Goal: Transaction & Acquisition: Purchase product/service

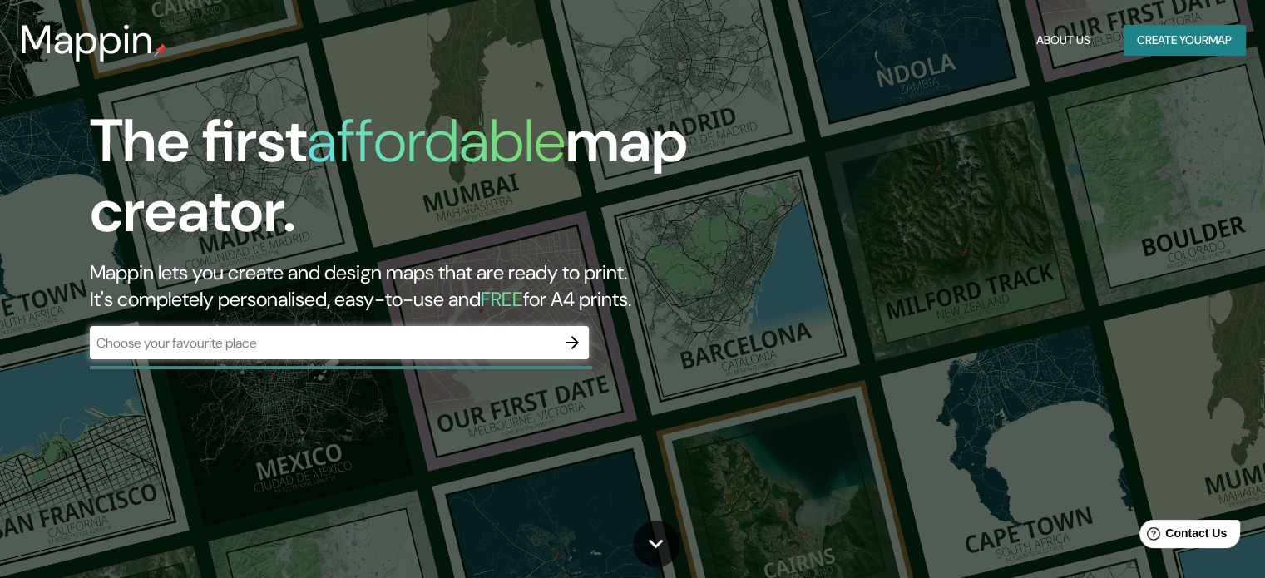
click at [1021, 63] on div "Mappin About Us Create your map" at bounding box center [632, 39] width 1265 height 53
drag, startPoint x: 1115, startPoint y: 146, endPoint x: 1112, endPoint y: 110, distance: 36.7
click at [1114, 130] on div "The first affordable map creator. Mappin lets you create and design maps that a…" at bounding box center [632, 289] width 1265 height 578
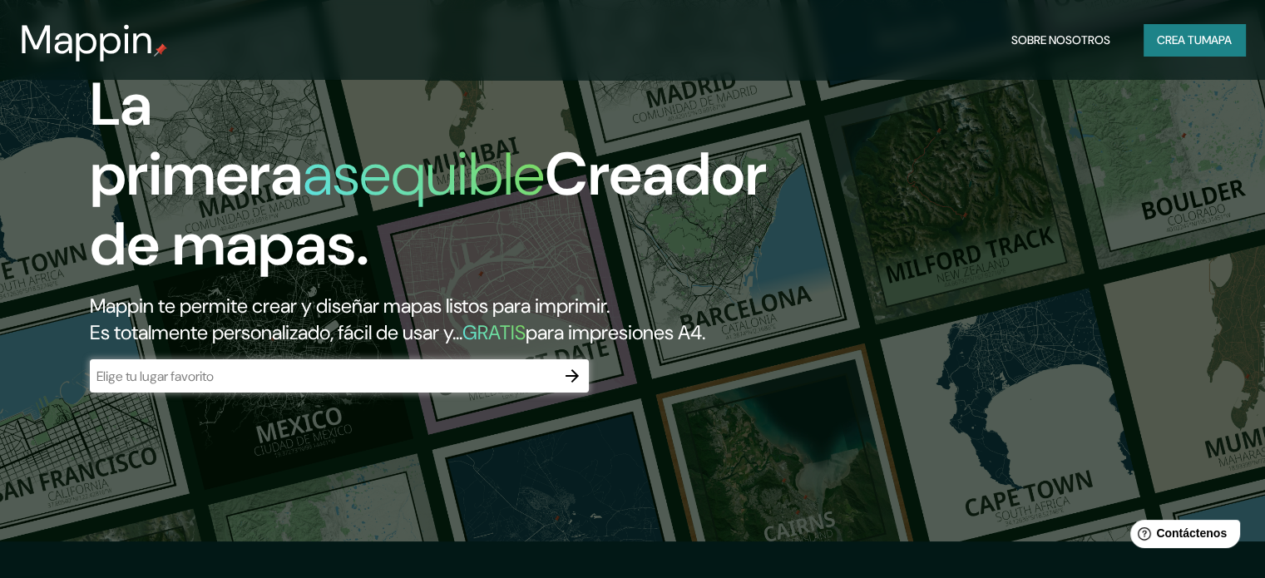
scroll to position [166, 0]
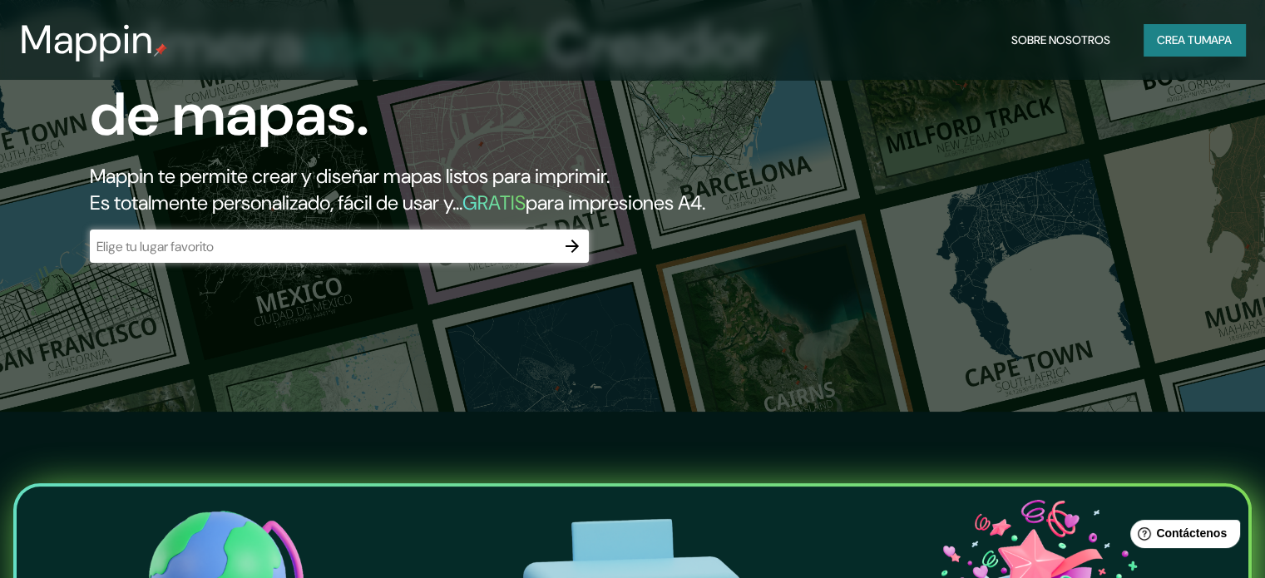
click at [1184, 52] on button "Crea tu mapa" at bounding box center [1194, 40] width 101 height 32
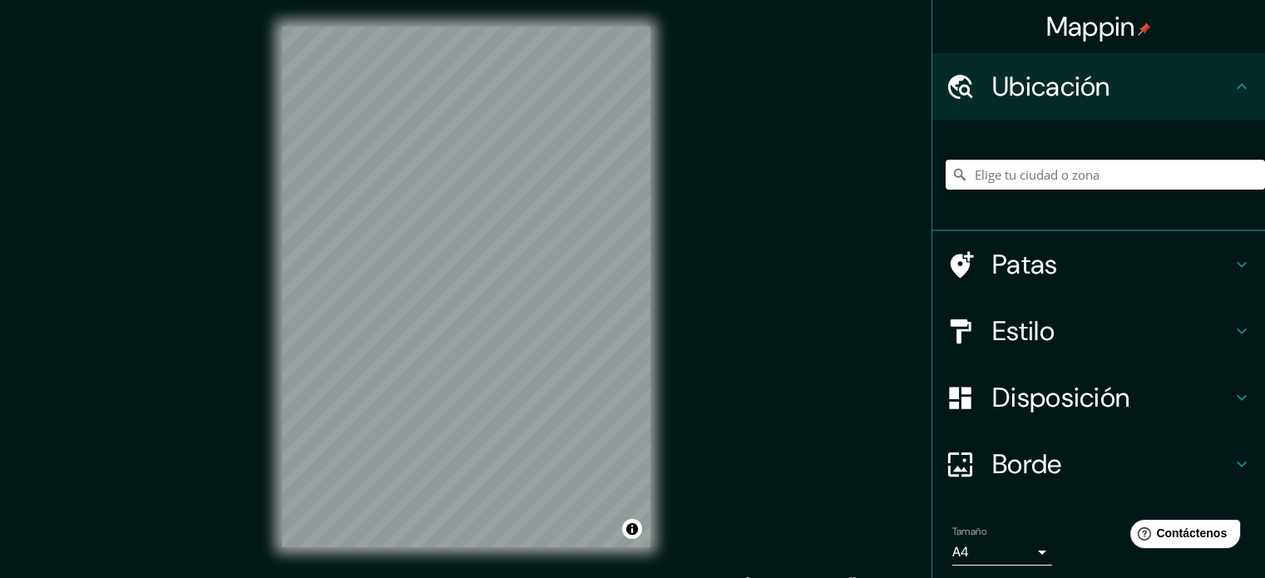
click at [1007, 178] on input "Elige tu ciudad o zona" at bounding box center [1105, 175] width 319 height 30
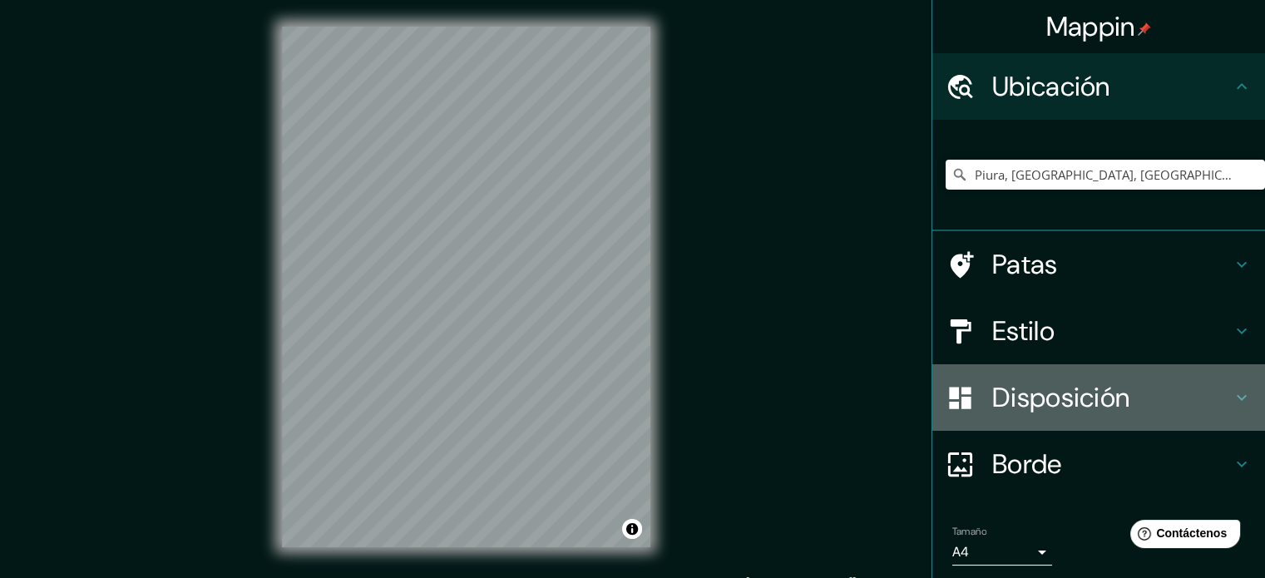
click at [1075, 398] on font "Disposición" at bounding box center [1060, 397] width 137 height 35
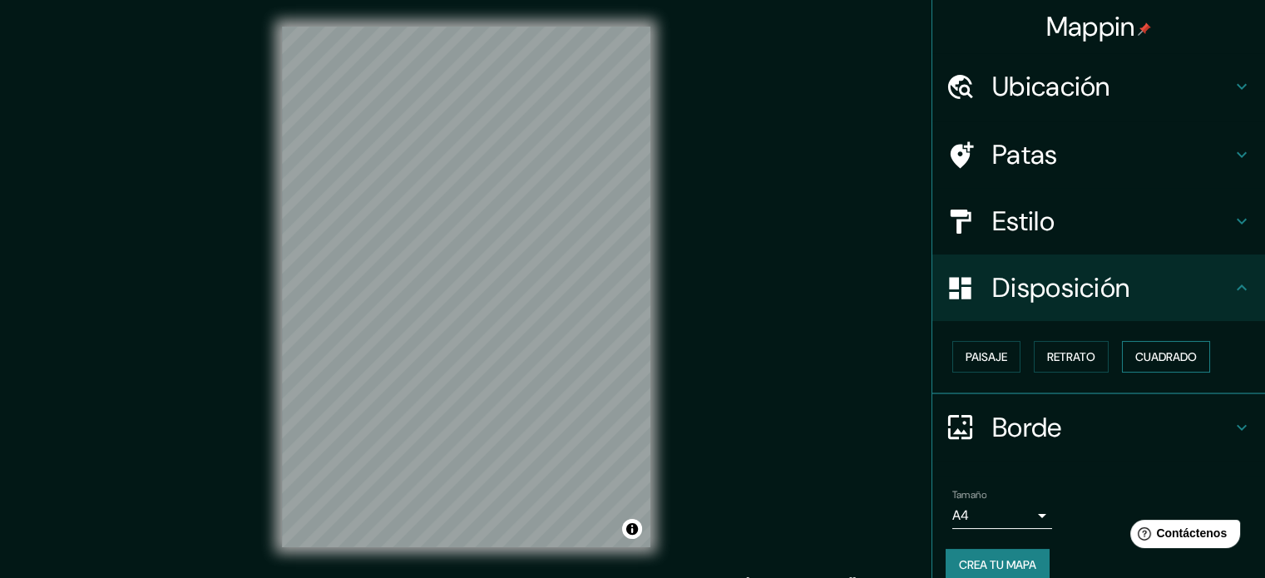
click at [1135, 351] on font "Cuadrado" at bounding box center [1166, 356] width 62 height 15
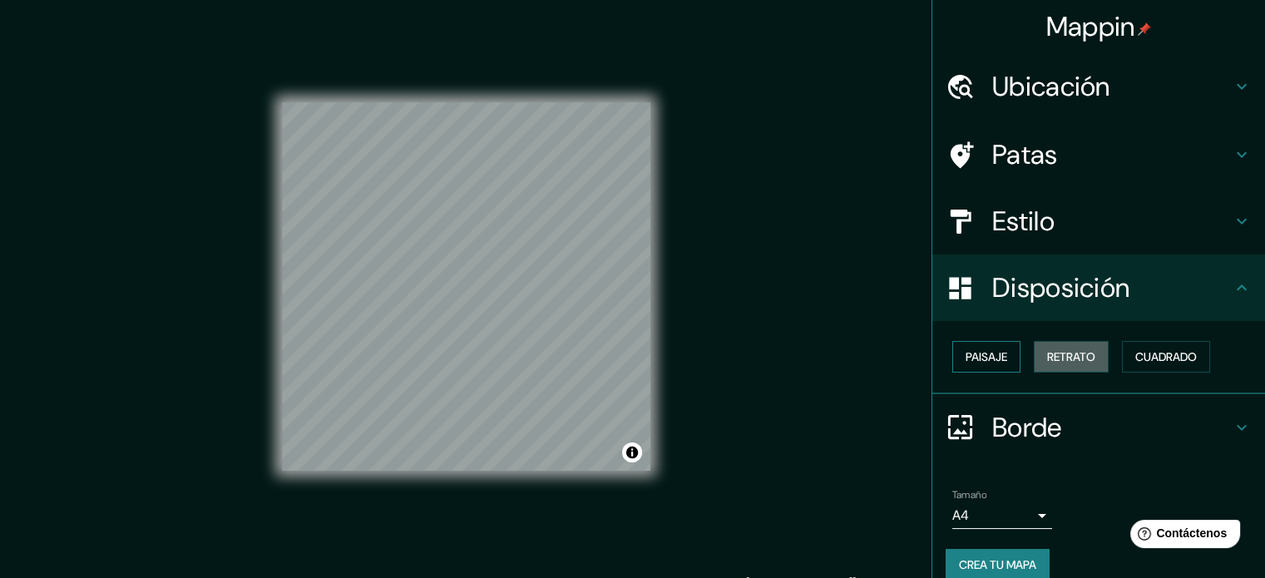
drag, startPoint x: 1060, startPoint y: 348, endPoint x: 947, endPoint y: 345, distance: 113.2
click at [1060, 349] on font "Retrato" at bounding box center [1071, 356] width 48 height 15
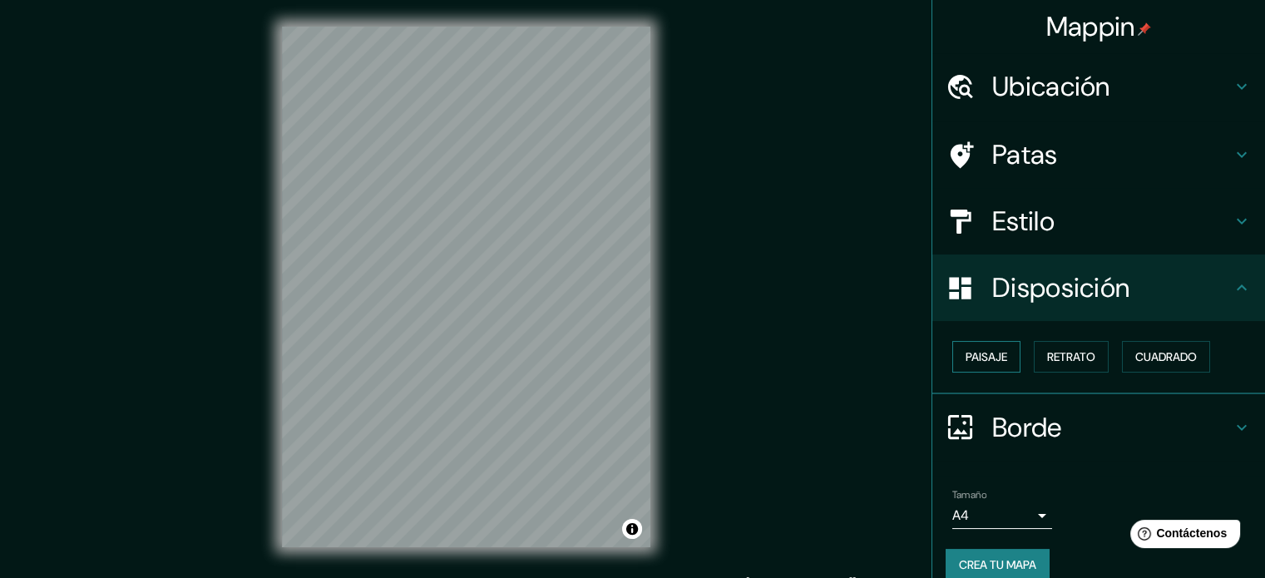
click at [966, 360] on font "Paisaje" at bounding box center [987, 356] width 42 height 15
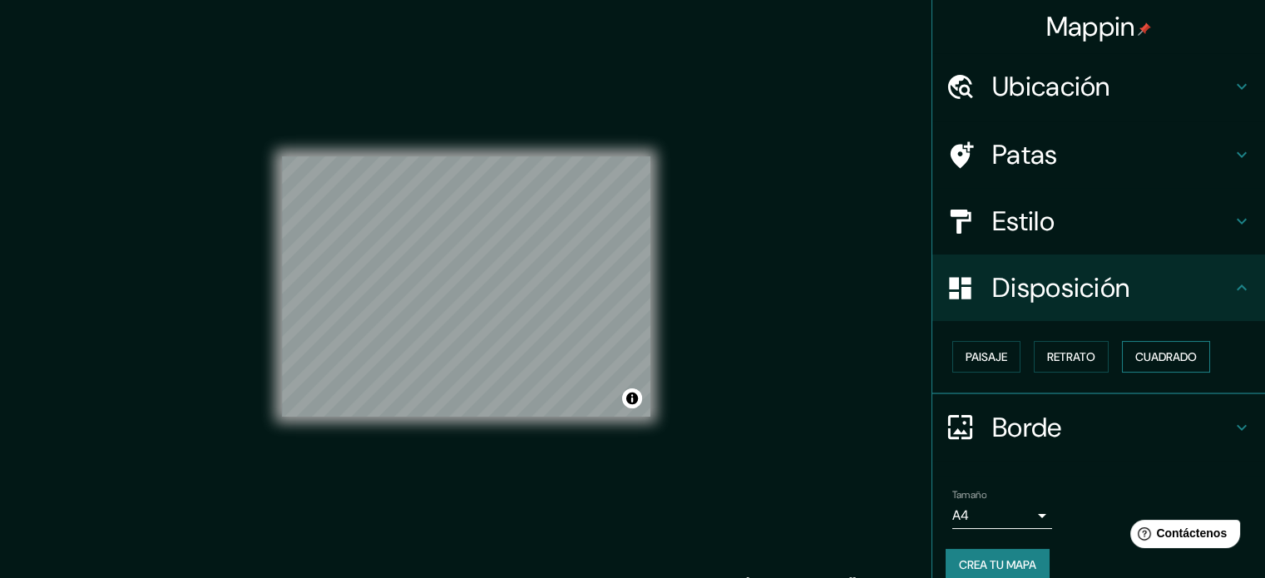
click at [1139, 345] on button "Cuadrado" at bounding box center [1166, 357] width 88 height 32
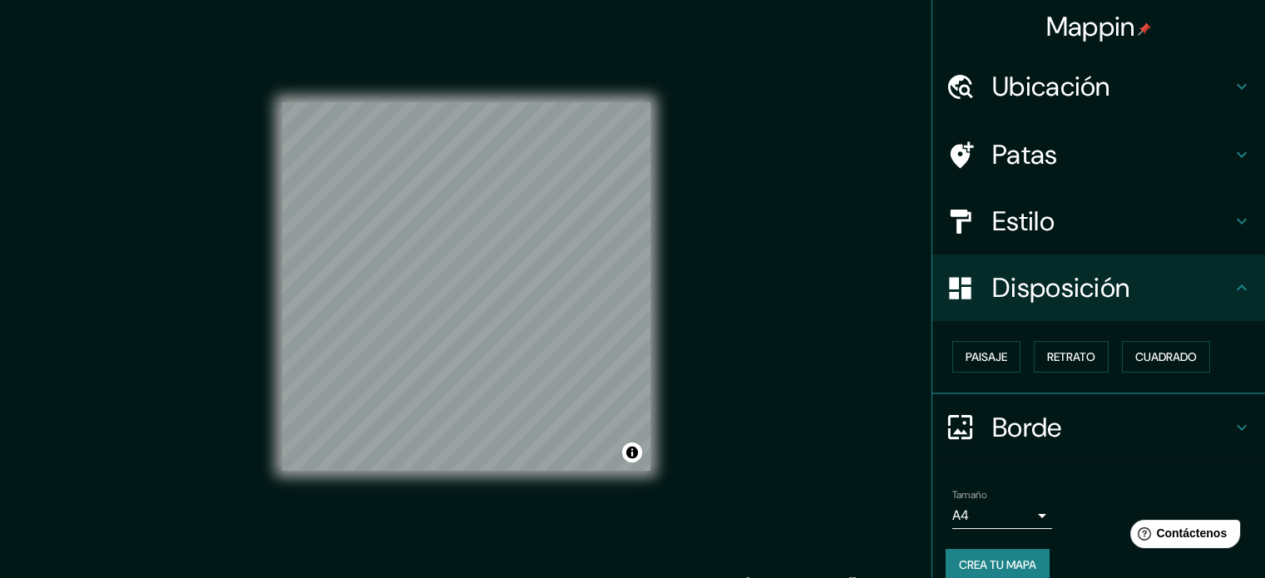
click at [556, 319] on div "© Mapbox © OpenStreetMap Improve this map" at bounding box center [466, 287] width 422 height 574
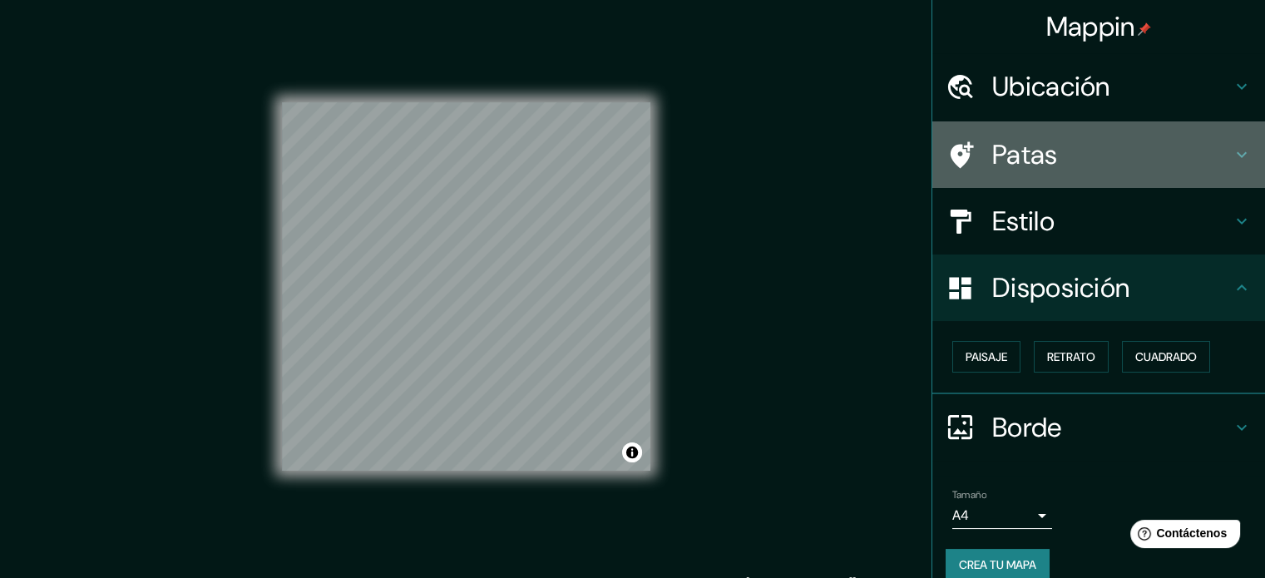
click at [1001, 141] on font "Patas" at bounding box center [1025, 154] width 66 height 35
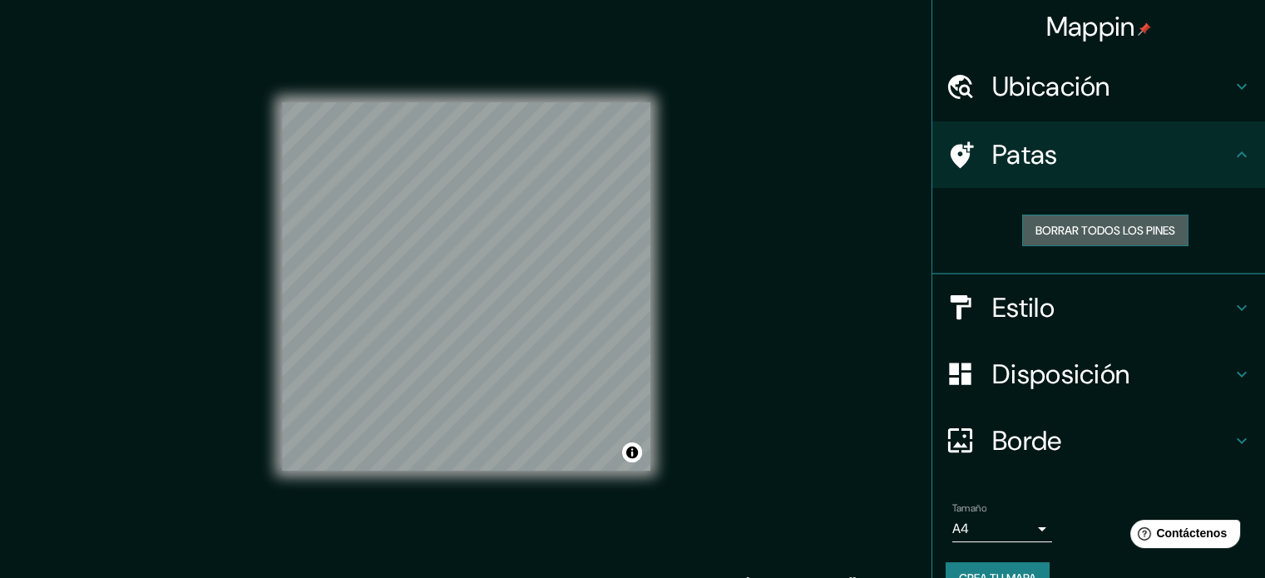
click at [1078, 226] on font "Borrar todos los pines" at bounding box center [1105, 230] width 140 height 15
click at [1065, 91] on font "Ubicación" at bounding box center [1051, 86] width 118 height 35
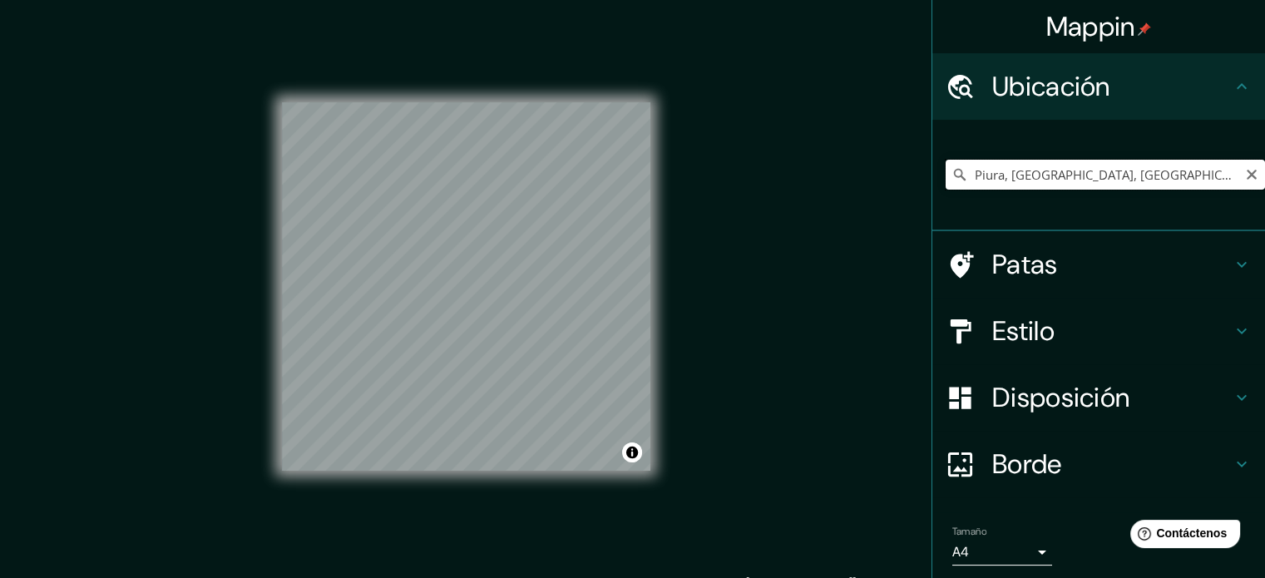
click at [1037, 175] on input "Piura, [GEOGRAPHIC_DATA], [GEOGRAPHIC_DATA]" at bounding box center [1105, 175] width 319 height 30
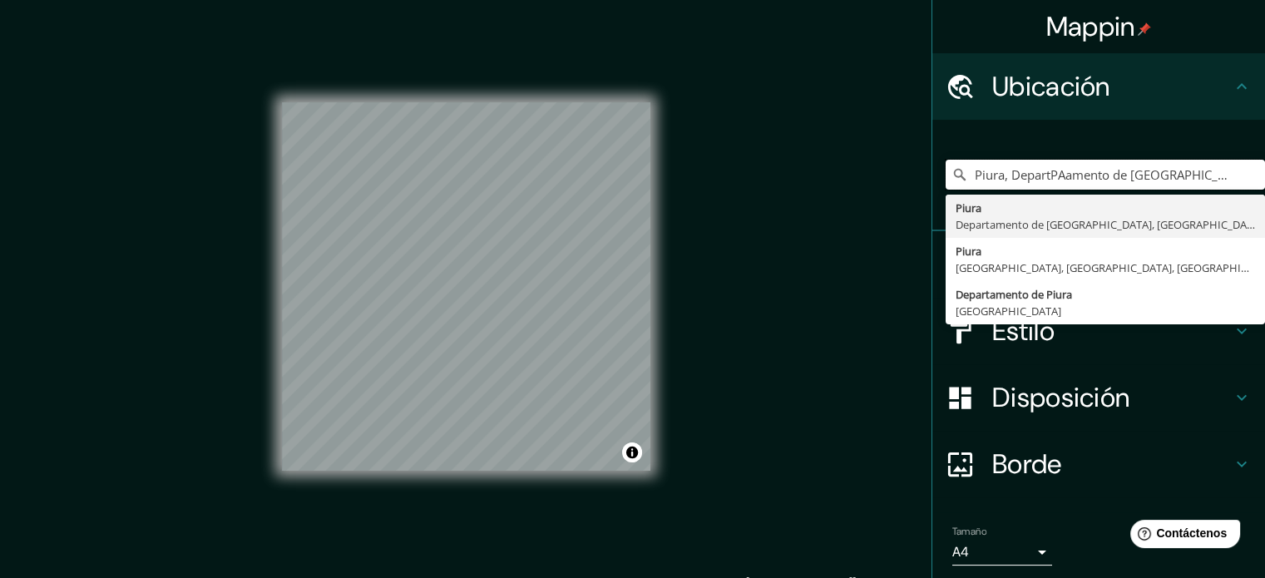
drag, startPoint x: 1190, startPoint y: 175, endPoint x: 836, endPoint y: 146, distance: 355.6
click at [836, 146] on div "Mappin Ubicación Piura, DepartPAamento de [GEOGRAPHIC_DATA], [GEOGRAPHIC_DATA] …" at bounding box center [632, 300] width 1265 height 600
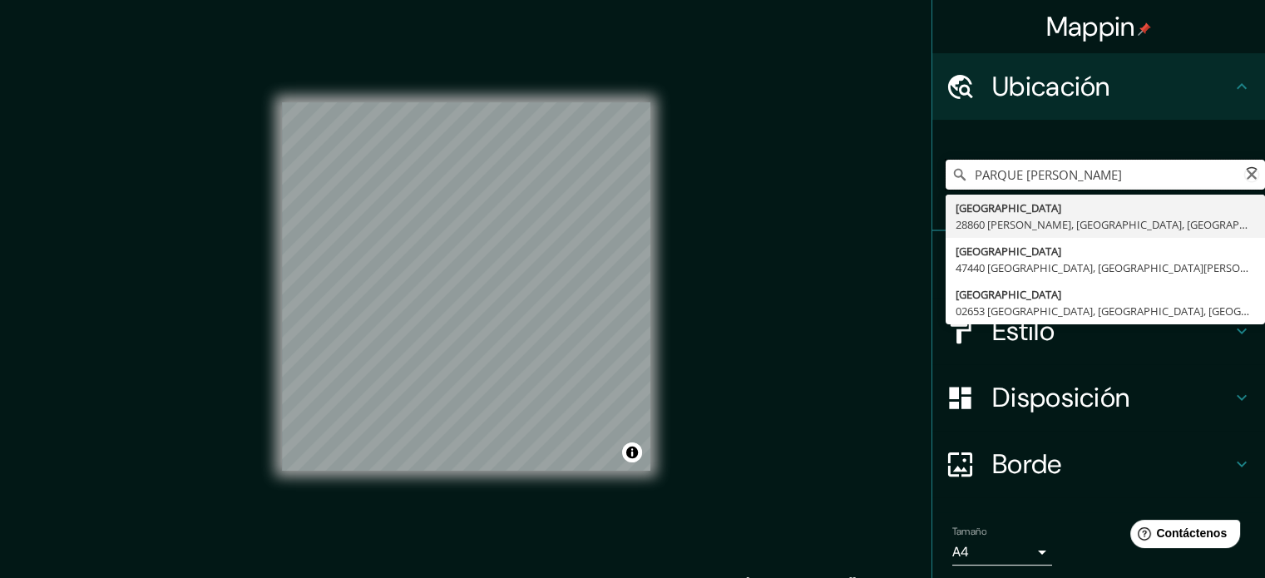
type input "PARQUE [PERSON_NAME]"
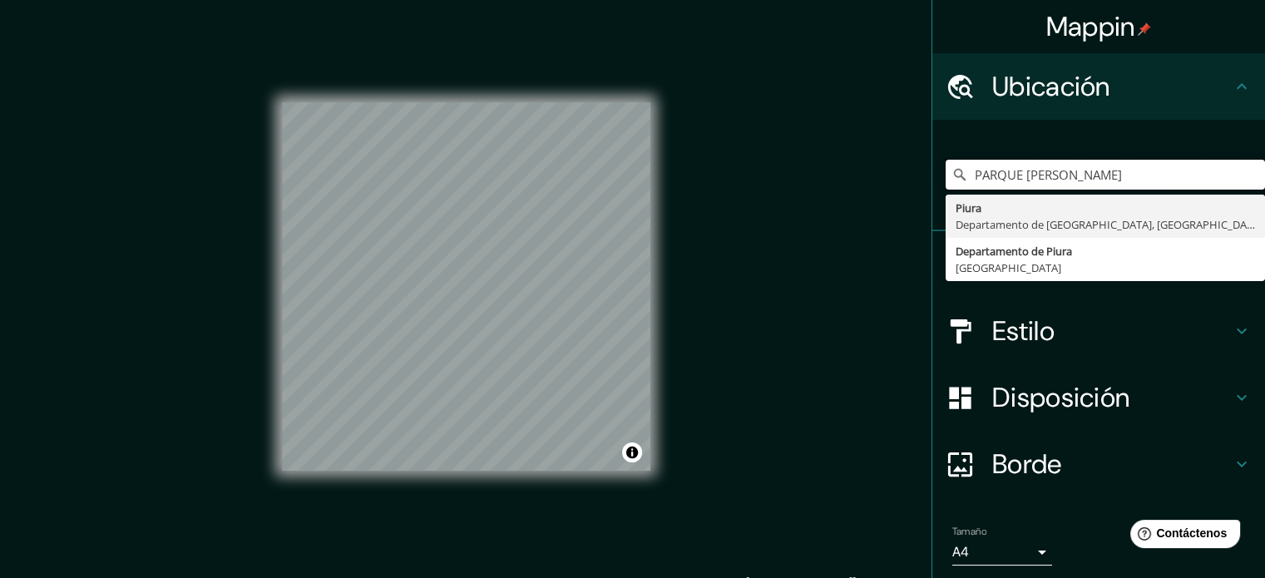
drag, startPoint x: 1112, startPoint y: 169, endPoint x: 909, endPoint y: 90, distance: 217.8
click at [909, 90] on div "Mappin Ubicación PARQUE [PERSON_NAME] Piura [GEOGRAPHIC_DATA], [GEOGRAPHIC_DATA…" at bounding box center [632, 300] width 1265 height 600
paste input "Elige tu ciudad o zona"
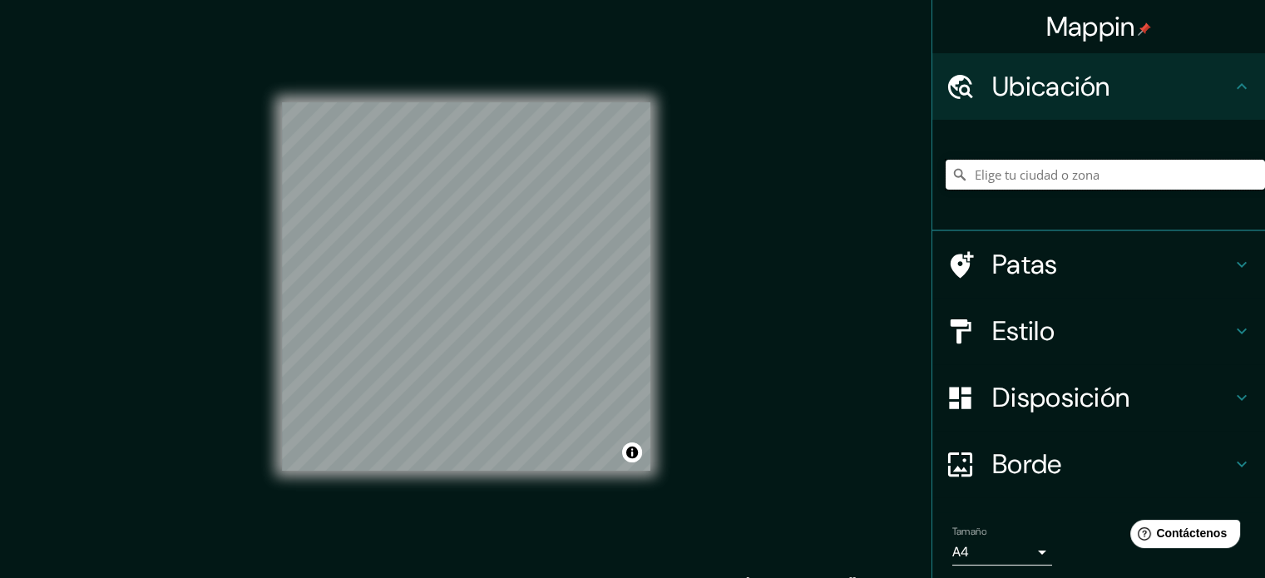
click at [1022, 168] on input "Elige tu ciudad o zona" at bounding box center [1105, 175] width 319 height 30
paste input "[PERSON_NAME]"
drag, startPoint x: 987, startPoint y: 173, endPoint x: 901, endPoint y: 171, distance: 86.5
click at [901, 171] on div "Mappin Ubicación P. E. [PERSON_NAME] Patas Estilo Disposición Borde Elige un bo…" at bounding box center [632, 300] width 1265 height 600
click at [1036, 177] on input "[PERSON_NAME]" at bounding box center [1105, 175] width 319 height 30
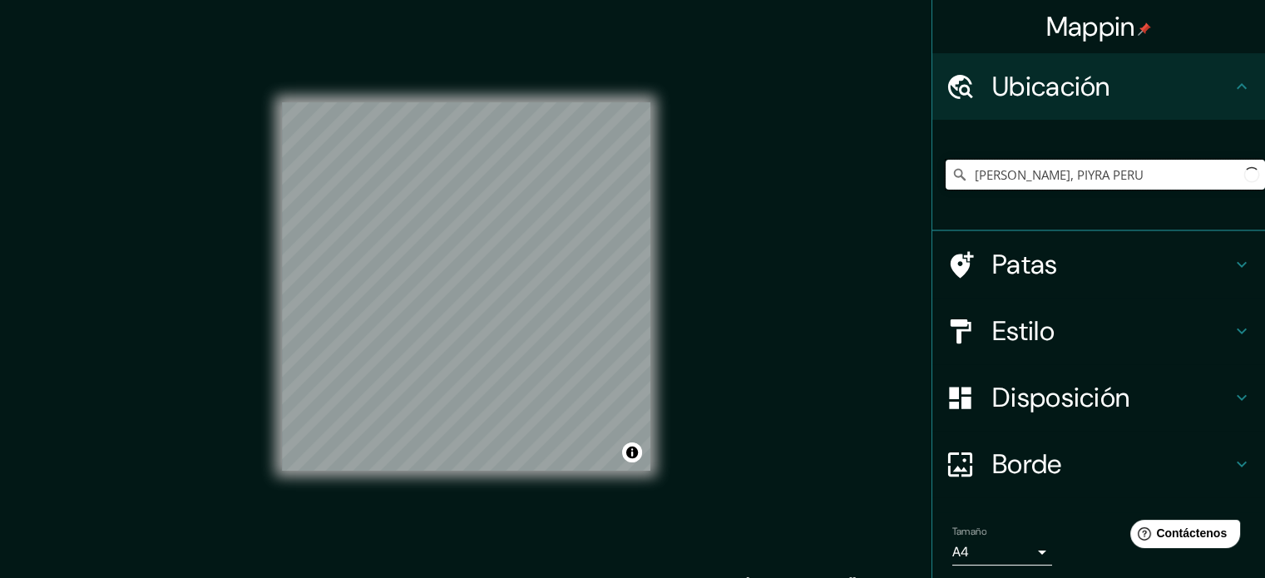
click at [1042, 179] on input "[PERSON_NAME], PIYRA PERU" at bounding box center [1105, 175] width 319 height 30
type input "Piura, [GEOGRAPHIC_DATA], [GEOGRAPHIC_DATA]"
click at [522, 57] on div "© Mapbox © OpenStreetMap Improve this map" at bounding box center [466, 287] width 368 height 521
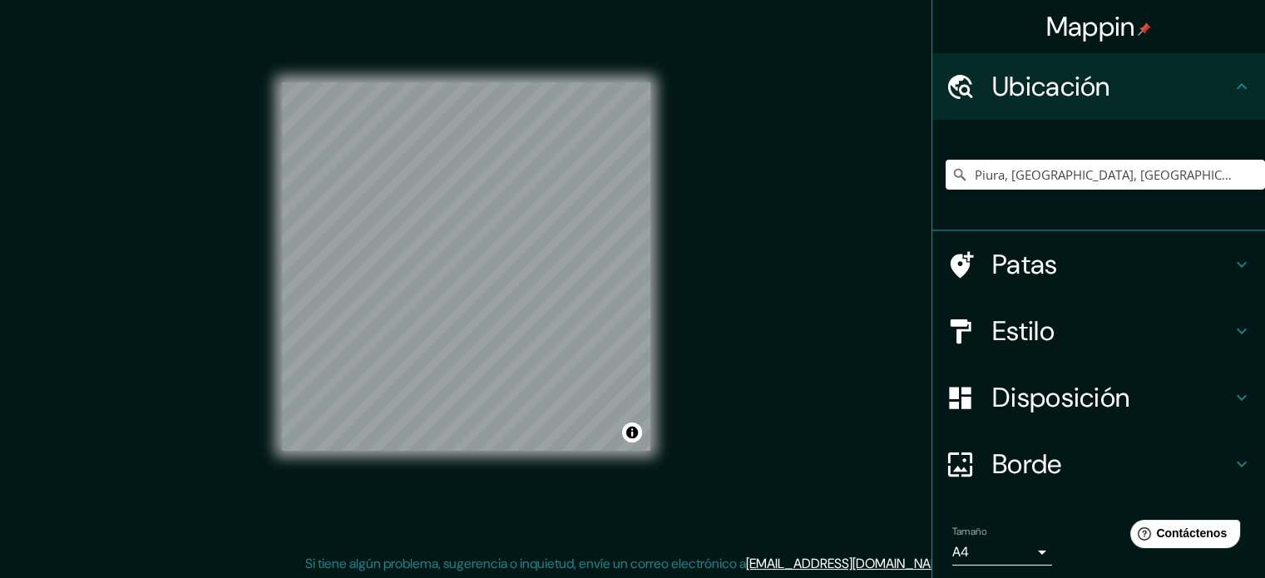
scroll to position [22, 0]
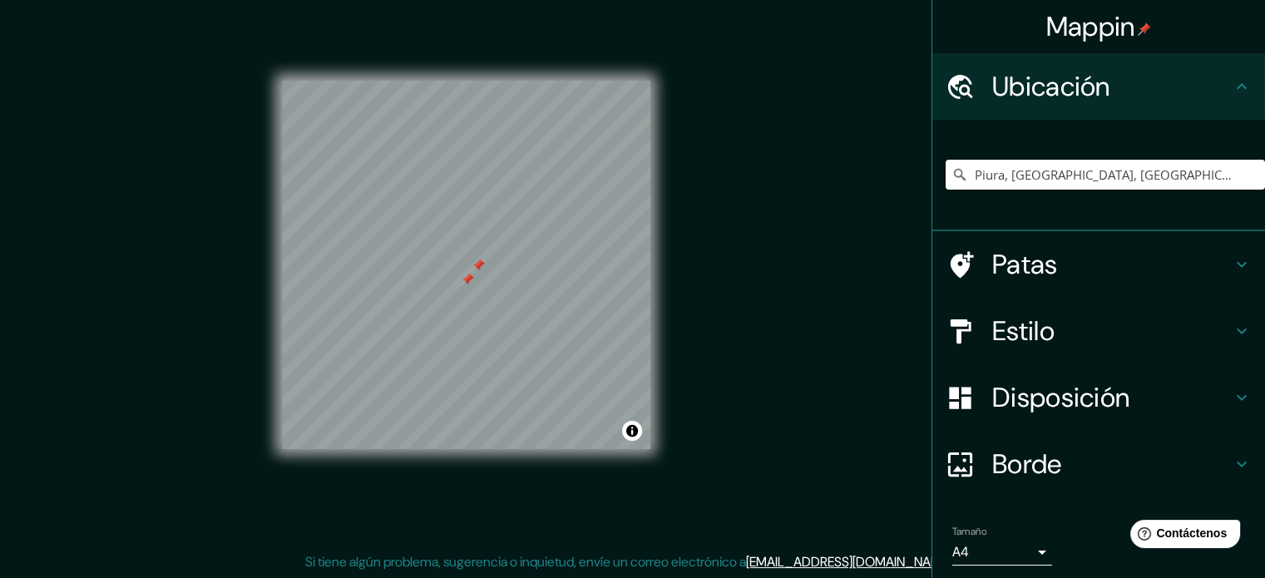
click at [1040, 258] on font "Patas" at bounding box center [1025, 264] width 66 height 35
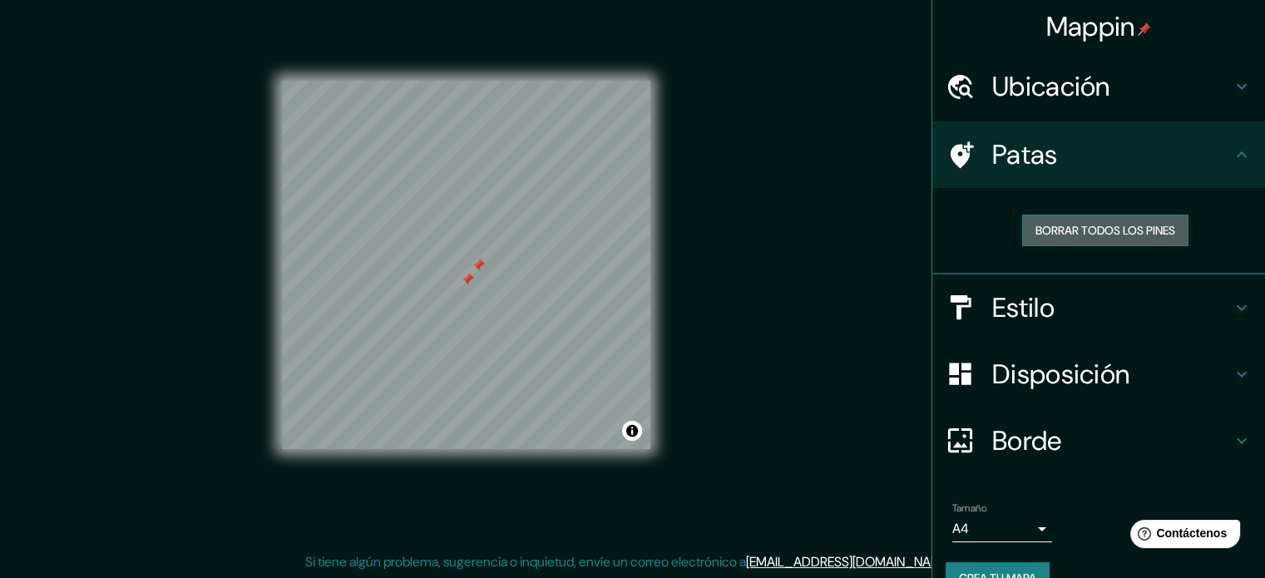
click at [1068, 235] on font "Borrar todos los pines" at bounding box center [1105, 230] width 140 height 15
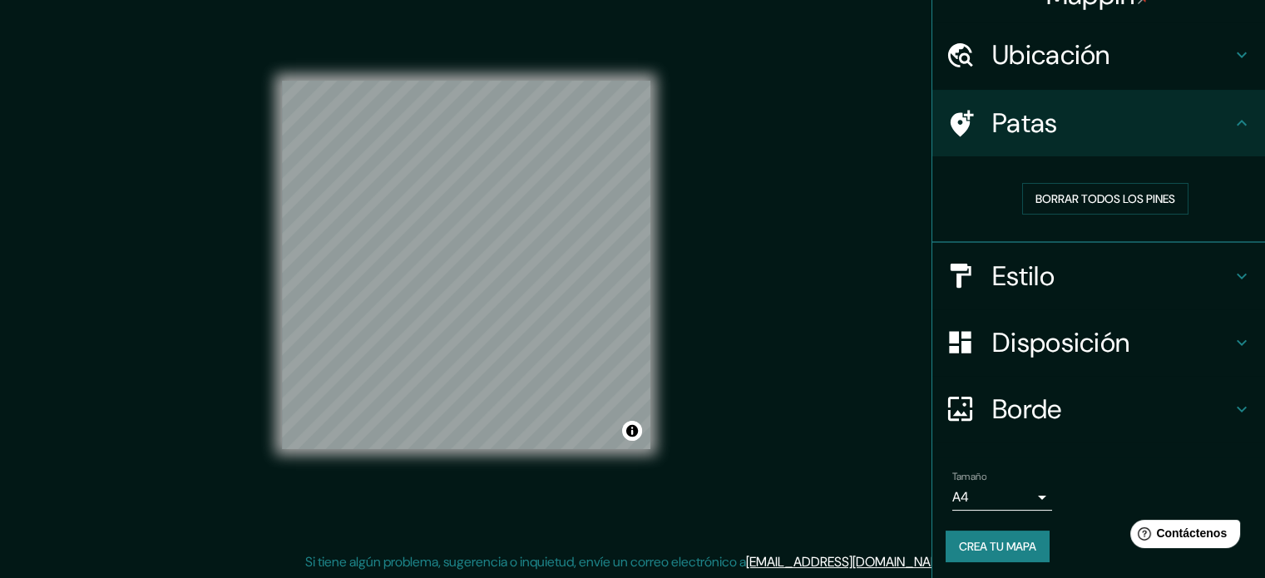
scroll to position [33, 0]
click at [1028, 403] on font "Borde" at bounding box center [1027, 407] width 70 height 35
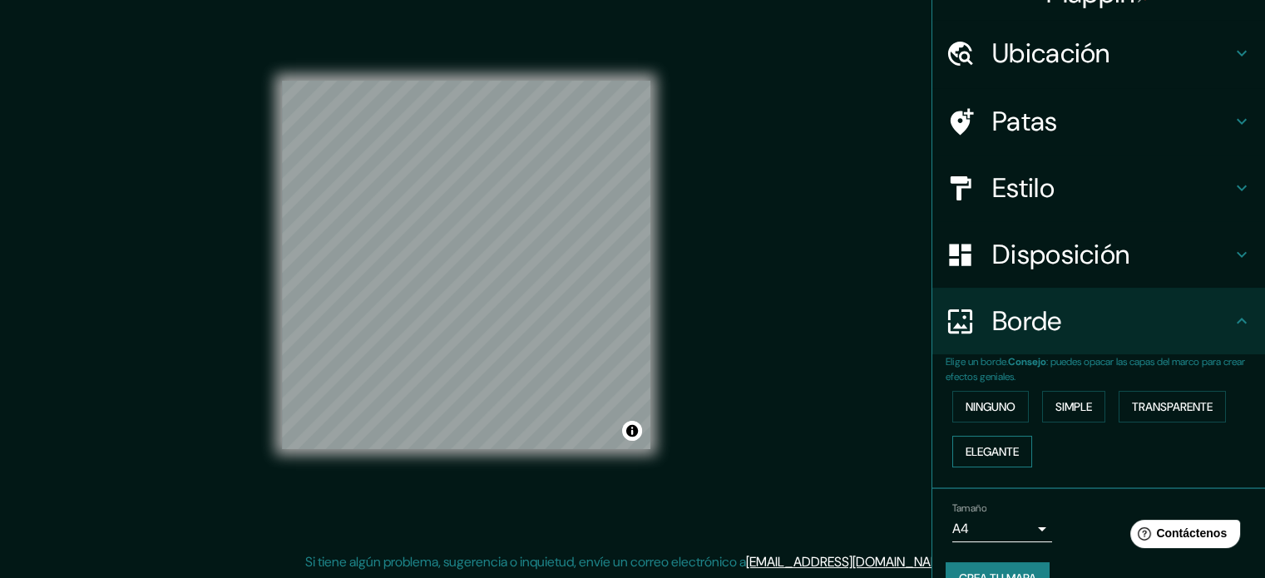
click at [966, 452] on font "Elegante" at bounding box center [992, 451] width 53 height 15
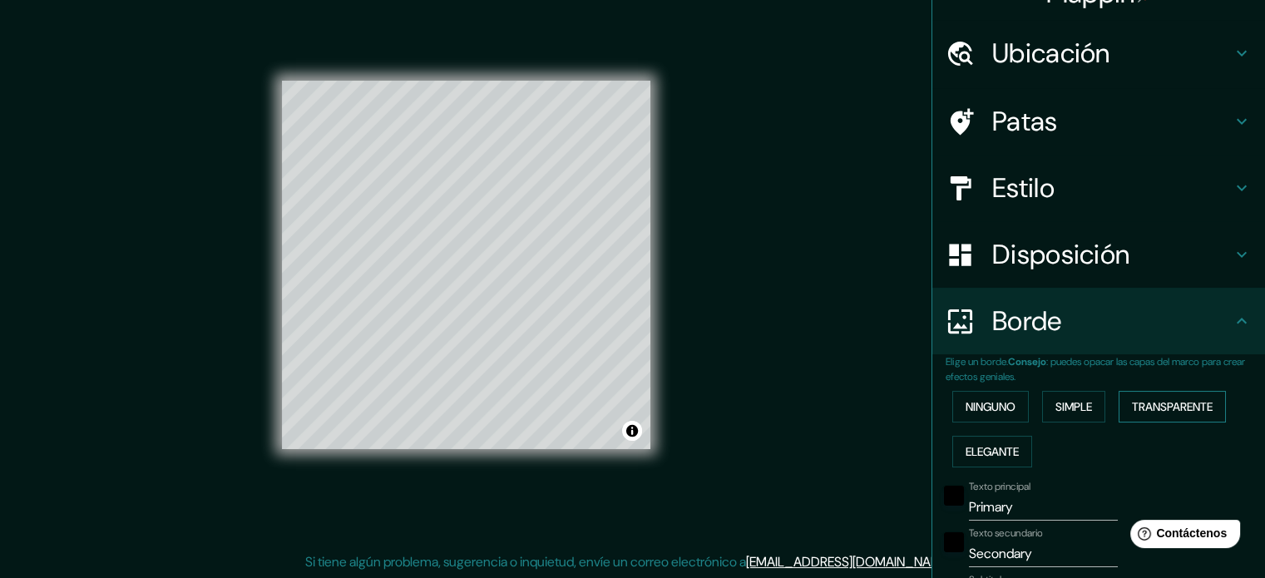
click at [1158, 408] on font "Transparente" at bounding box center [1172, 406] width 81 height 15
click at [1074, 391] on button "Simple" at bounding box center [1073, 407] width 63 height 32
click at [1198, 405] on font "Transparente" at bounding box center [1172, 406] width 81 height 15
click at [1191, 403] on font "Transparente" at bounding box center [1172, 406] width 81 height 15
type input "213"
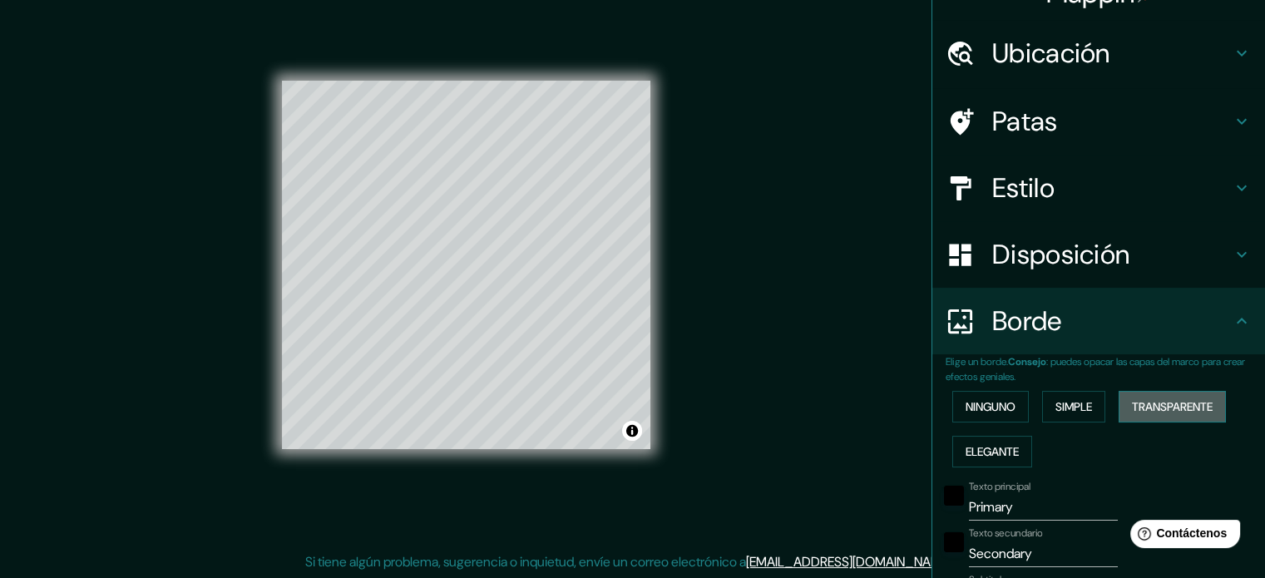
type input "35"
click at [971, 398] on font "Ninguno" at bounding box center [991, 407] width 50 height 22
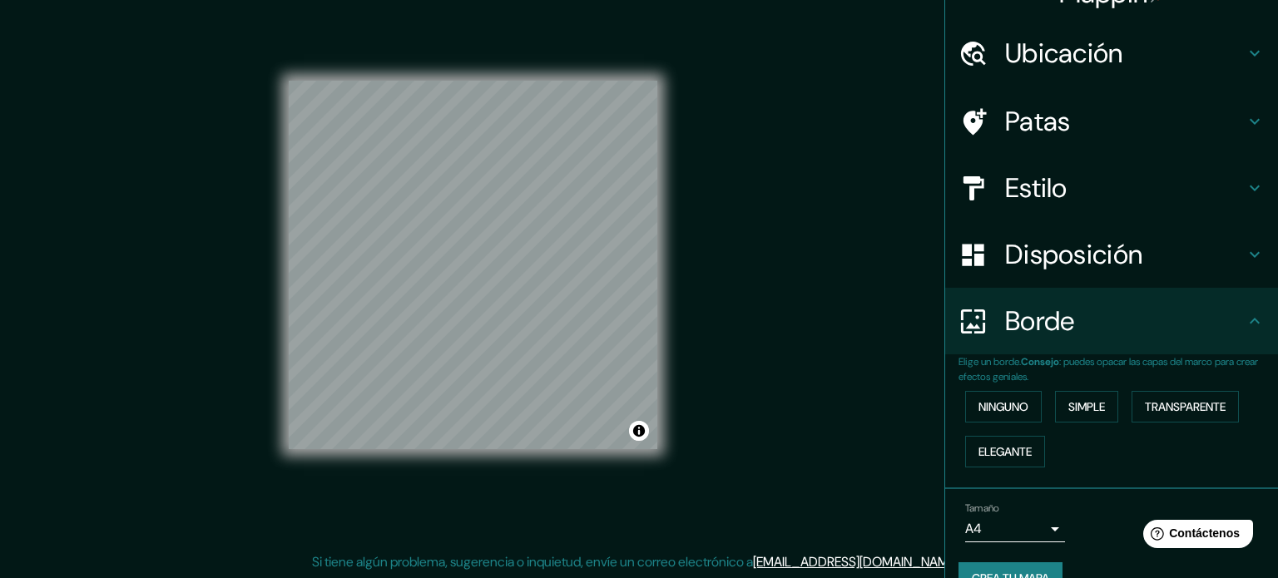
click at [969, 520] on body "Mappin Ubicación Piura, [GEOGRAPHIC_DATA], [GEOGRAPHIC_DATA] Piura [GEOGRAPHIC_…" at bounding box center [639, 267] width 1278 height 578
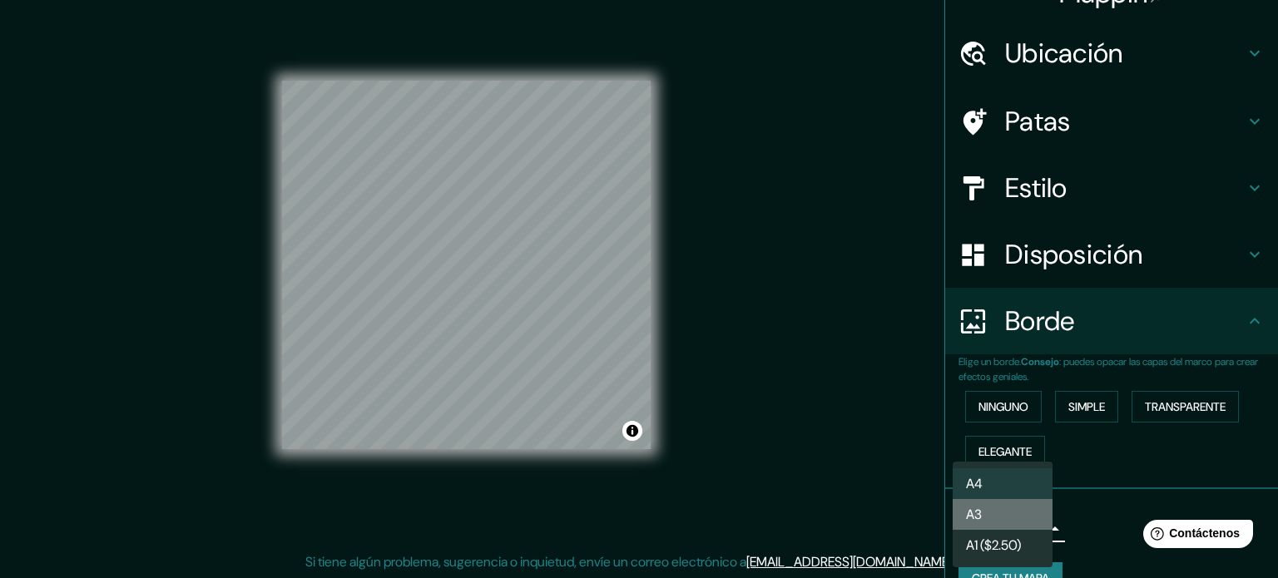
click at [981, 523] on font "A3" at bounding box center [974, 514] width 16 height 17
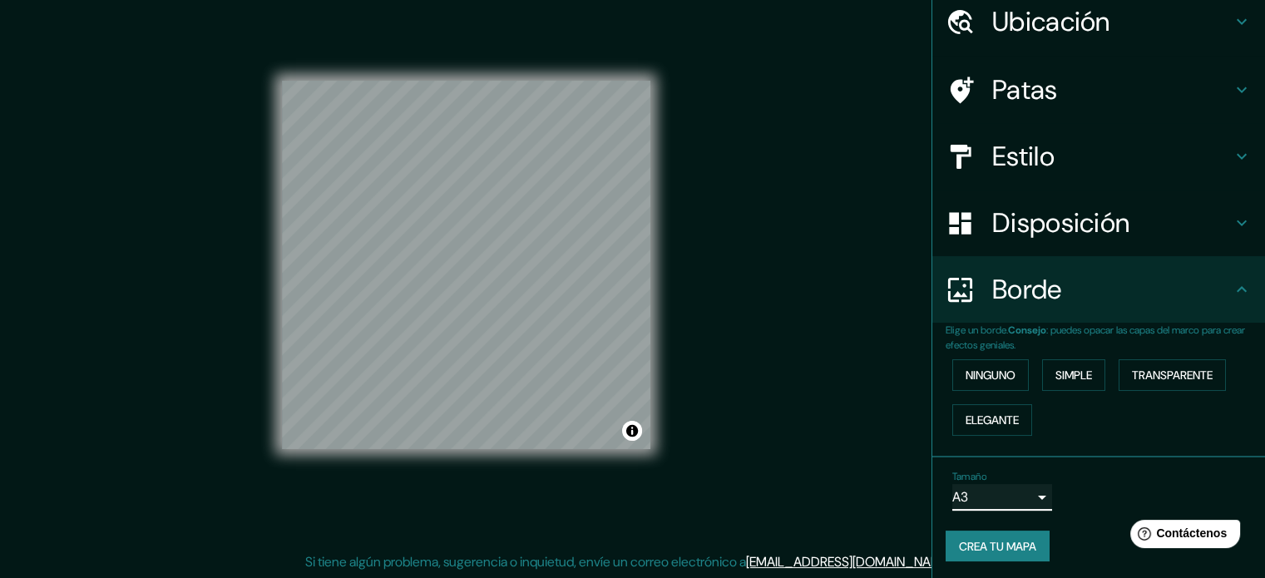
scroll to position [67, 0]
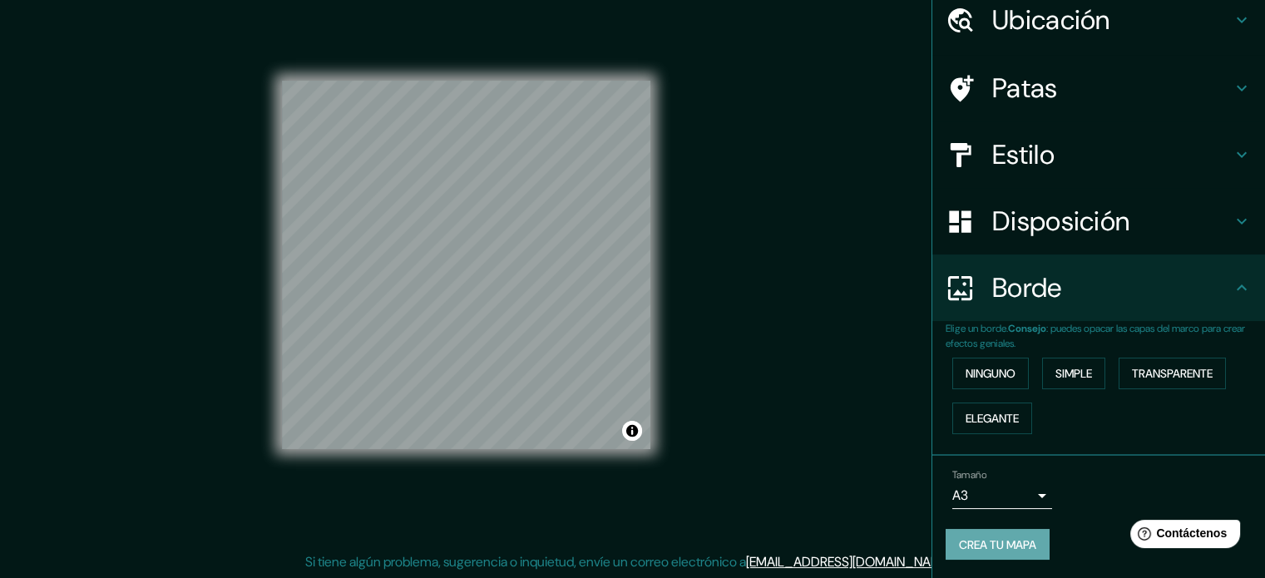
click at [959, 542] on font "Crea tu mapa" at bounding box center [997, 544] width 77 height 15
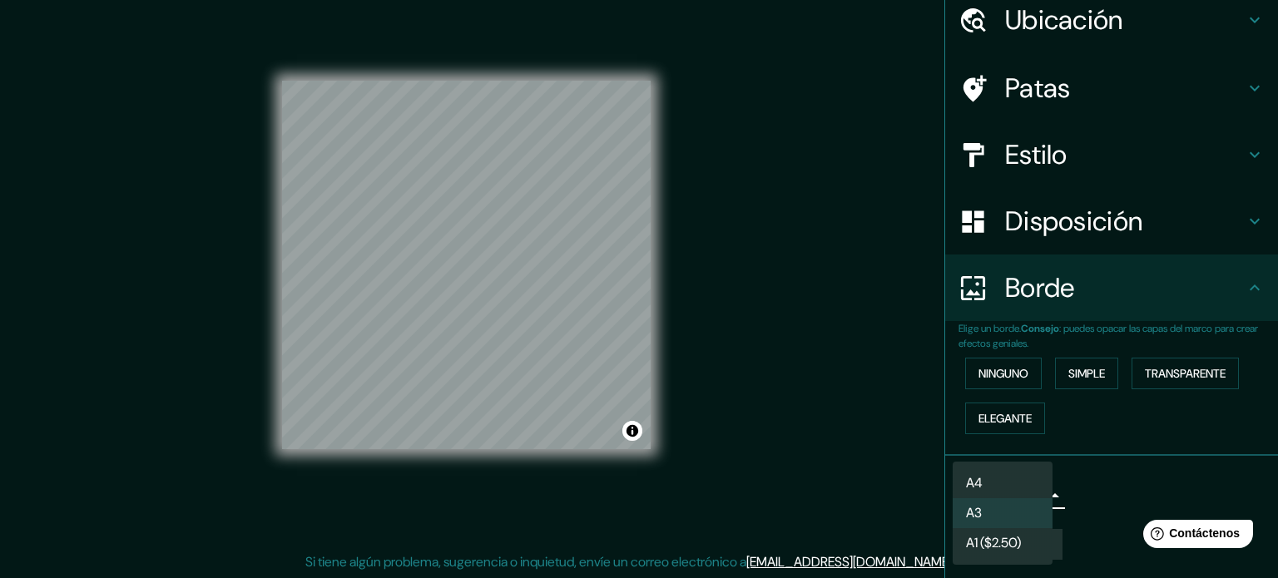
click at [999, 492] on body "Mappin Ubicación Piura, [GEOGRAPHIC_DATA], [GEOGRAPHIC_DATA] Piura [GEOGRAPHIC_…" at bounding box center [639, 267] width 1278 height 578
click at [985, 480] on li "A4" at bounding box center [1002, 483] width 100 height 31
click at [988, 497] on body "Mappin Ubicación Piura, [GEOGRAPHIC_DATA], [GEOGRAPHIC_DATA] Piura [GEOGRAPHIC_…" at bounding box center [639, 267] width 1278 height 578
click at [988, 512] on li "A3" at bounding box center [1002, 513] width 100 height 30
type input "a4"
